Goal: Transaction & Acquisition: Purchase product/service

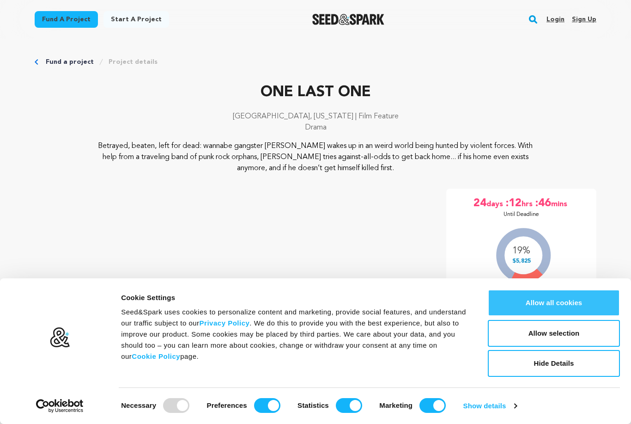
click at [543, 311] on button "Allow all cookies" at bounding box center [554, 302] width 132 height 27
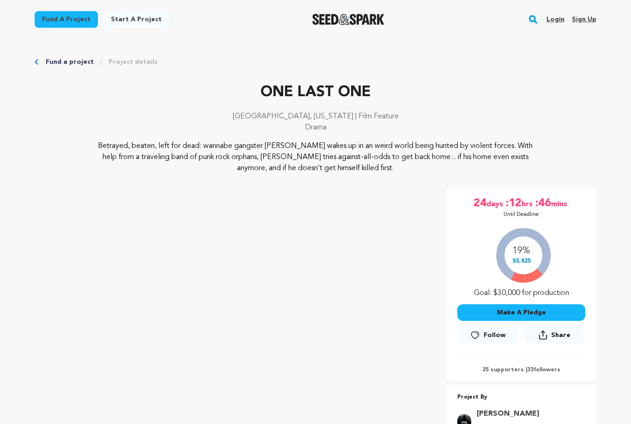
click at [543, 311] on button "Make A Pledge" at bounding box center [521, 312] width 128 height 17
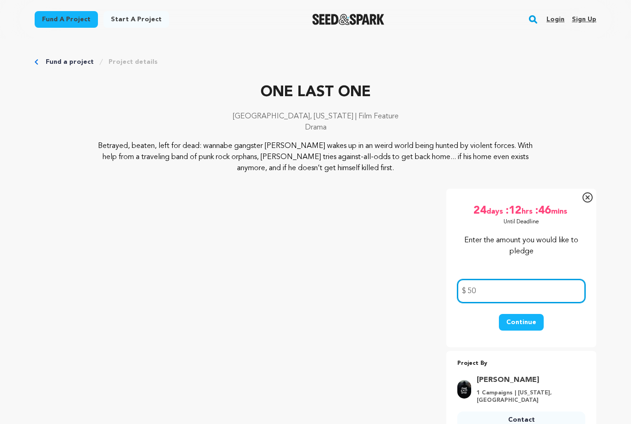
type input "50"
click at [521, 324] on button "Continue" at bounding box center [521, 322] width 45 height 17
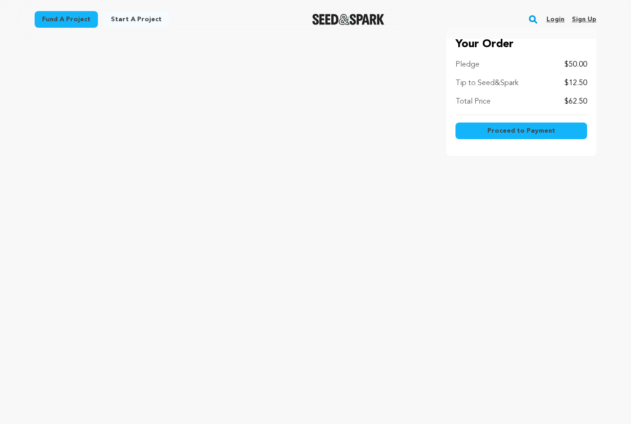
scroll to position [4, 0]
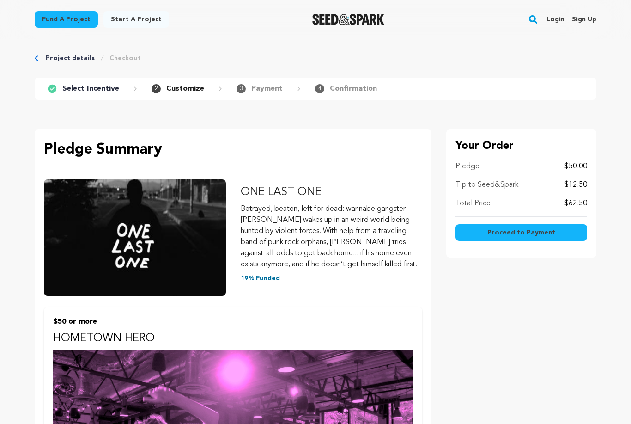
click at [477, 224] on button "Proceed to Payment" at bounding box center [522, 232] width 132 height 17
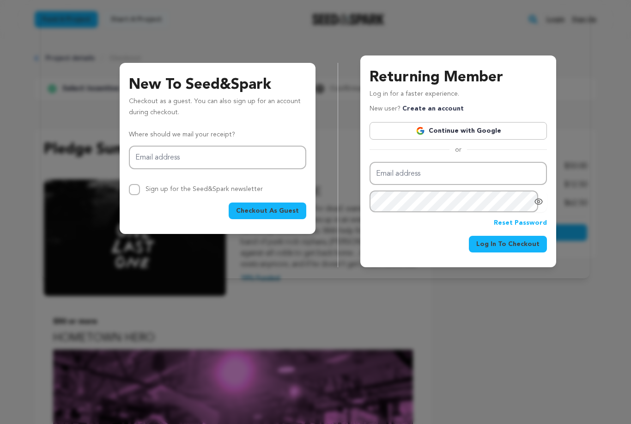
click at [446, 130] on link "Continue with Google" at bounding box center [458, 131] width 177 height 18
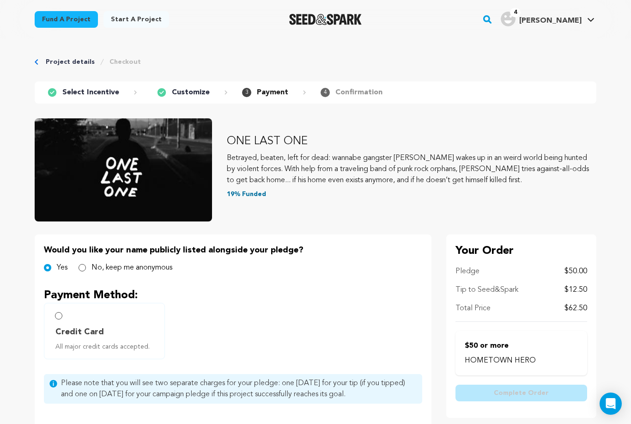
click at [87, 352] on label "Credit Card All major credit cards accepted." at bounding box center [104, 331] width 121 height 56
radio input "true"
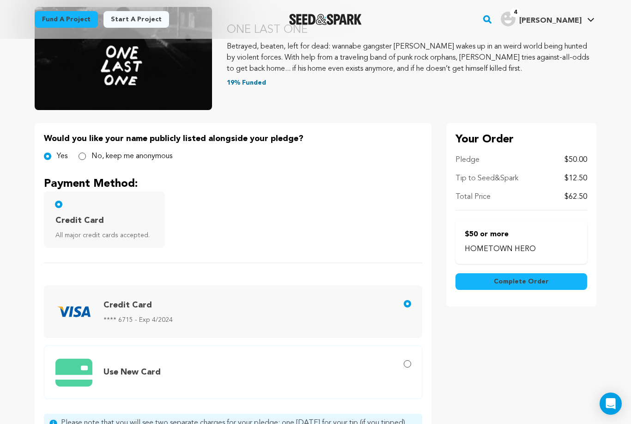
scroll to position [120, 0]
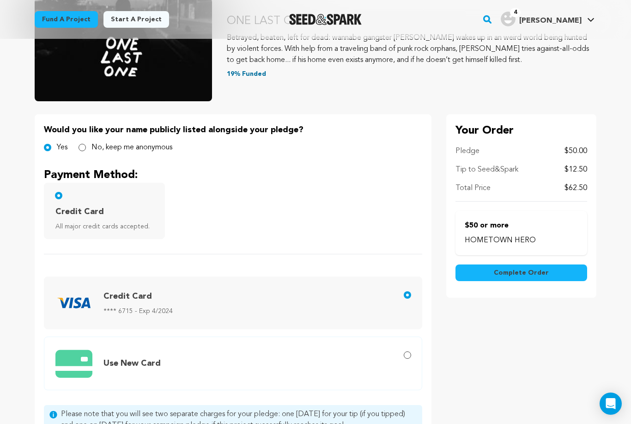
click at [202, 361] on span "Use New Card" at bounding box center [234, 363] width 359 height 38
click at [404, 359] on input "Use New Card" at bounding box center [407, 354] width 7 height 7
radio input "true"
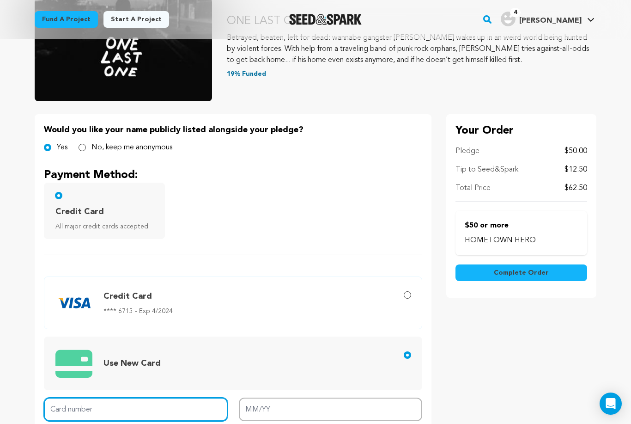
click at [183, 409] on input "Card number" at bounding box center [136, 409] width 184 height 24
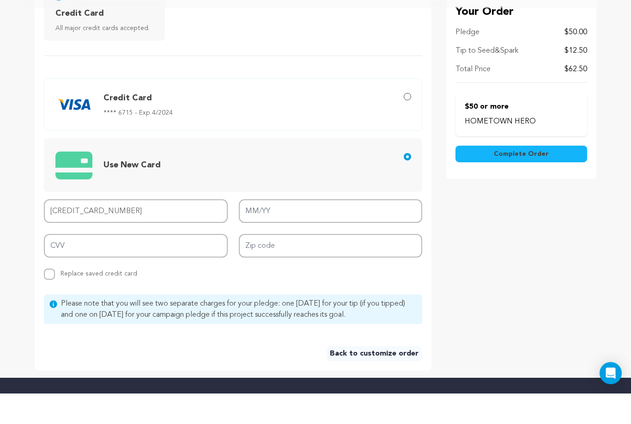
type input "4147 1816 2348 2126"
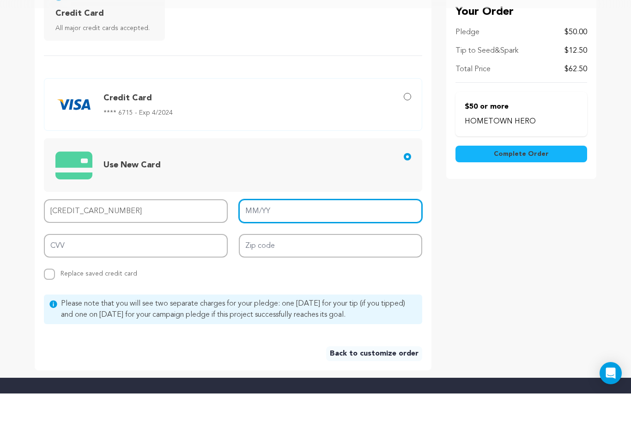
type input "02/29"
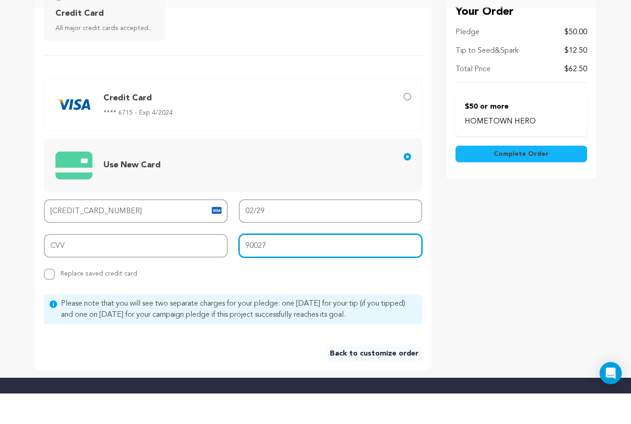
type input "90027"
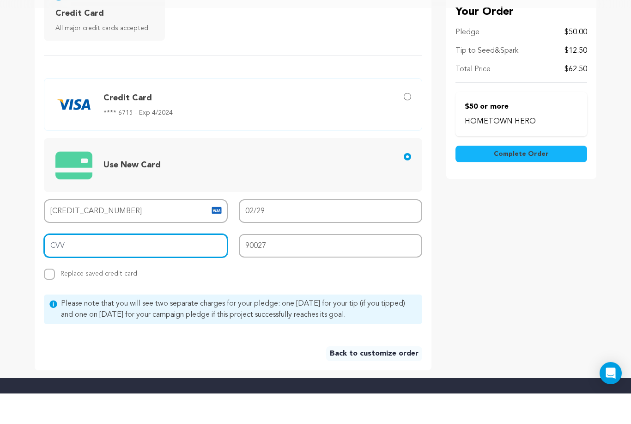
click at [182, 264] on input "CVV" at bounding box center [136, 276] width 184 height 24
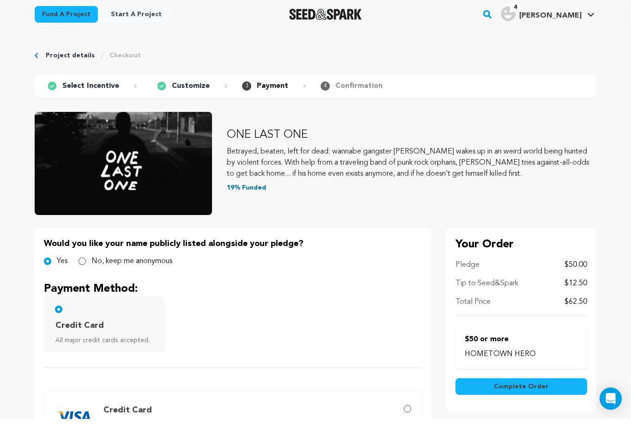
scroll to position [13, 0]
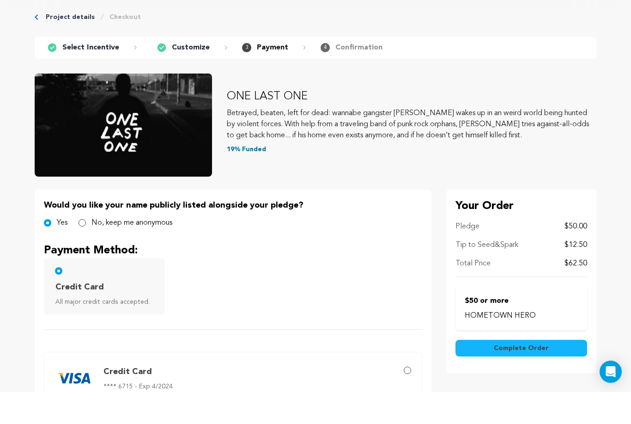
type input "580"
click at [508, 372] on button "Complete Order" at bounding box center [522, 380] width 132 height 17
